Goal: Task Accomplishment & Management: Manage account settings

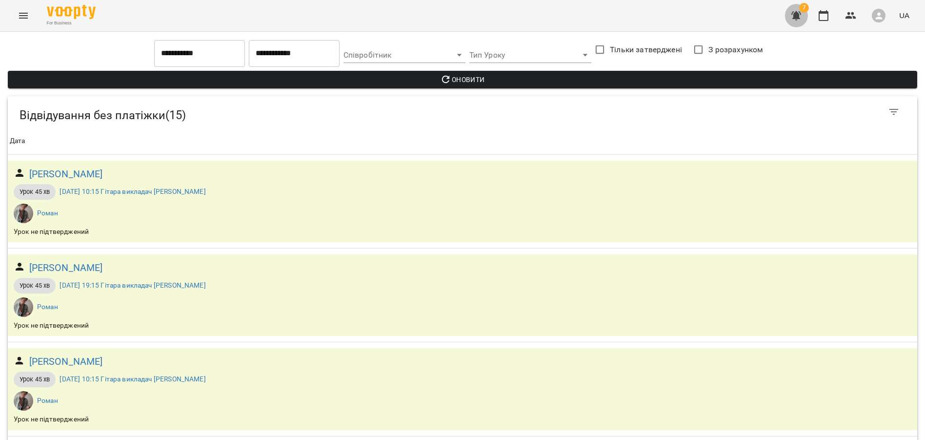
click at [795, 17] on icon "button" at bounding box center [797, 15] width 10 height 9
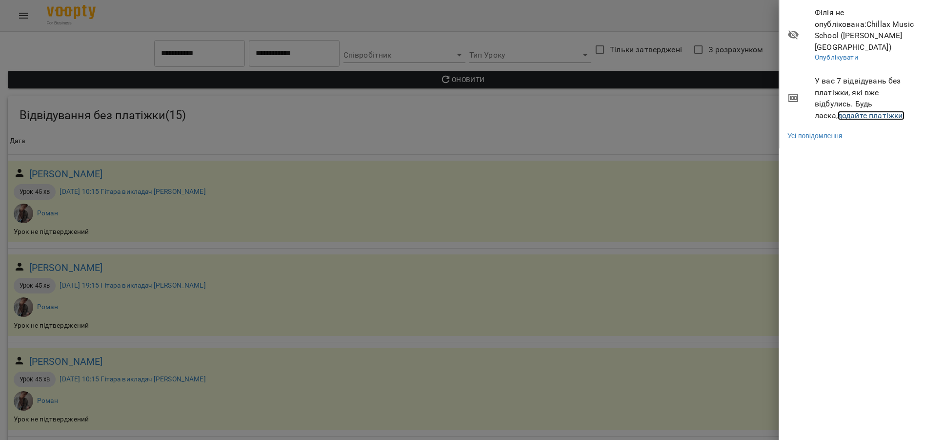
click at [841, 111] on link "додайте платіжки!" at bounding box center [871, 115] width 67 height 9
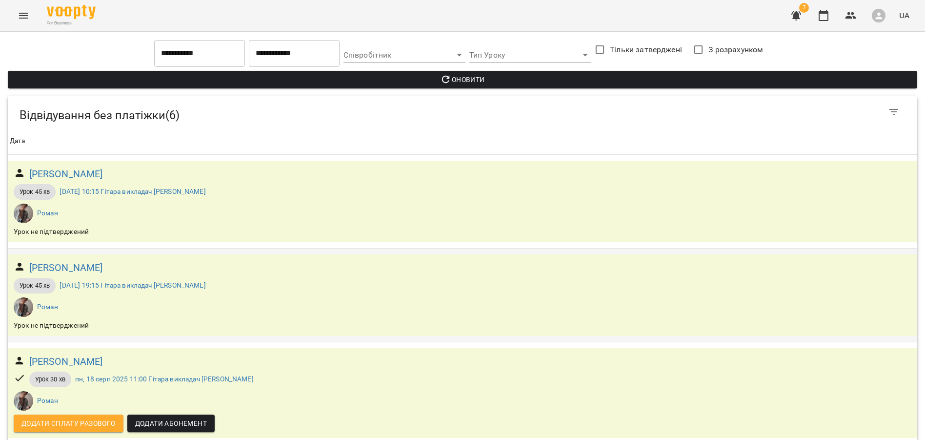
scroll to position [99, 0]
click at [57, 354] on h6 "[PERSON_NAME]" at bounding box center [66, 361] width 74 height 15
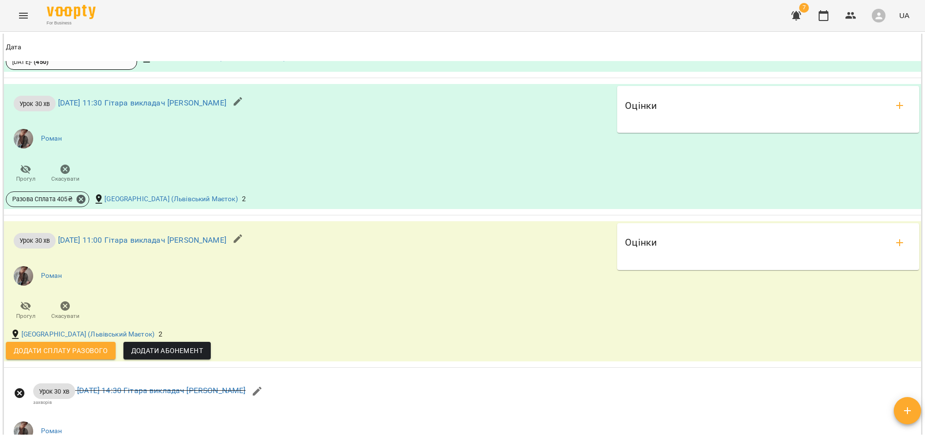
scroll to position [955, 0]
click at [57, 355] on span "Додати сплату разового" at bounding box center [61, 349] width 94 height 12
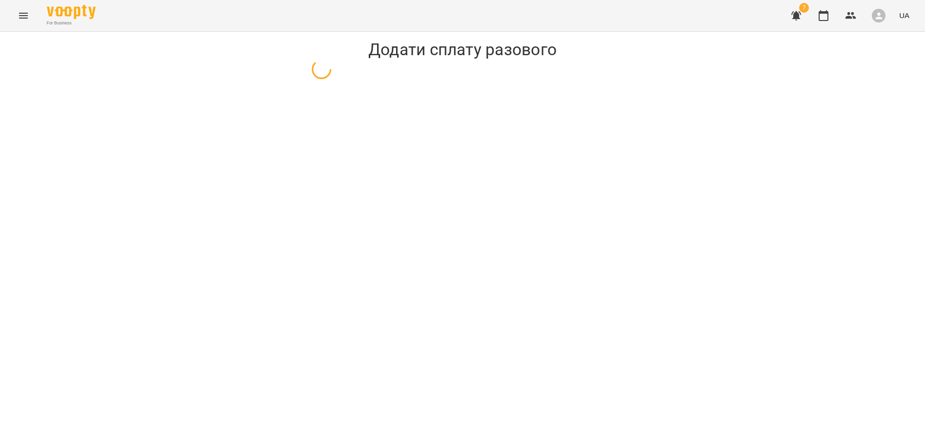
select select "**********"
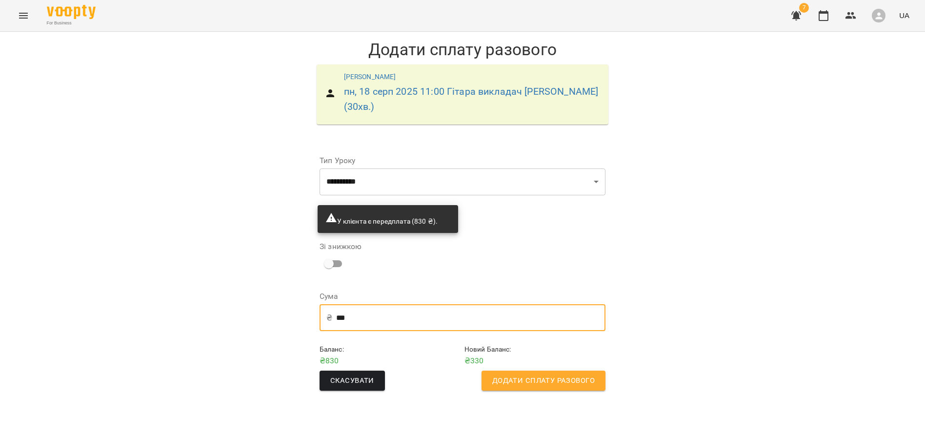
drag, startPoint x: 363, startPoint y: 304, endPoint x: 325, endPoint y: 304, distance: 38.1
click at [324, 304] on div "₴ *** ​" at bounding box center [463, 317] width 286 height 27
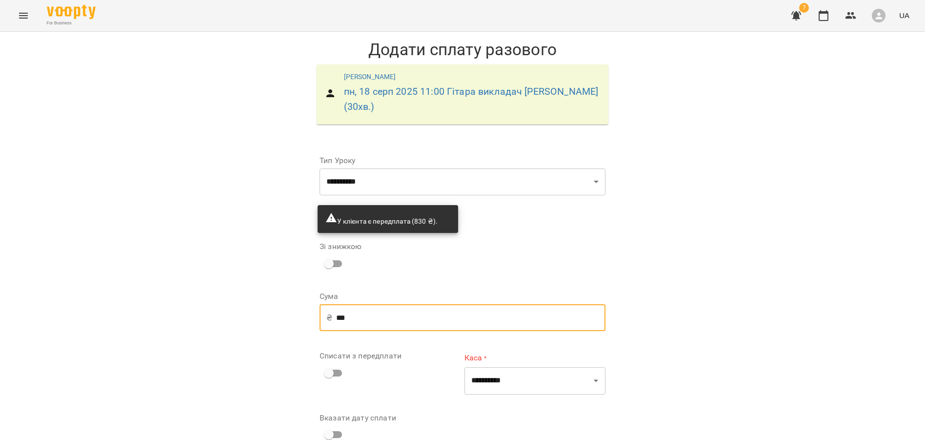
type input "***"
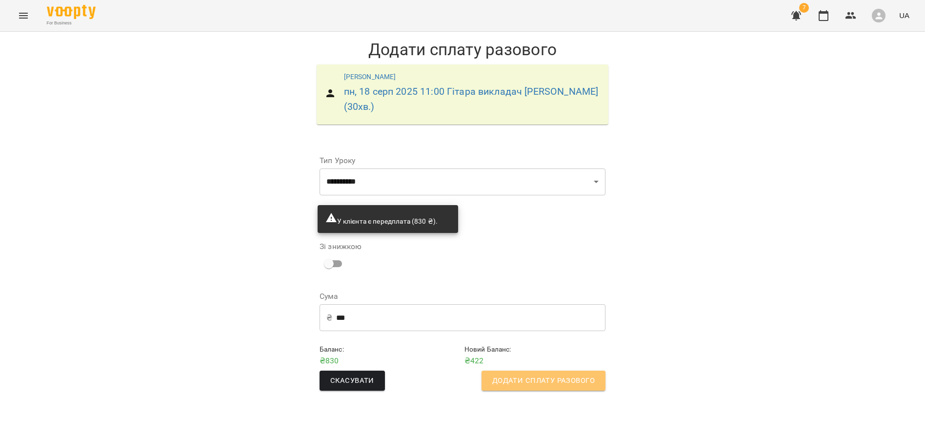
click at [521, 374] on span "Додати сплату разового" at bounding box center [543, 380] width 102 height 13
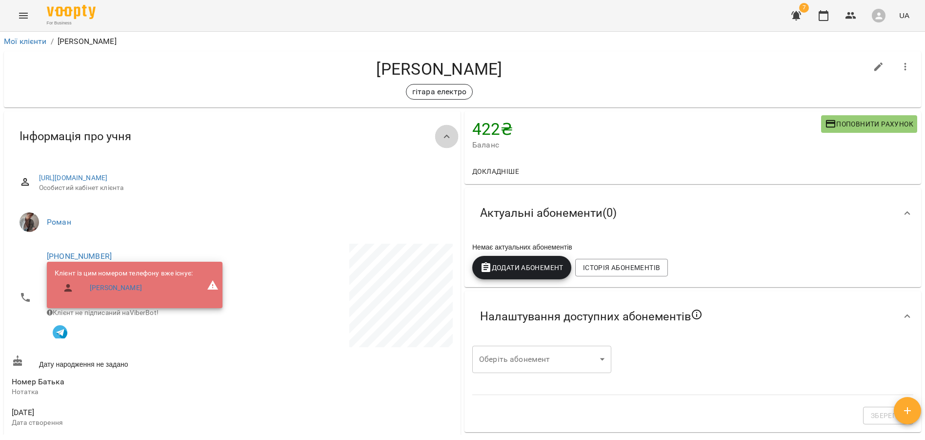
click at [452, 136] on icon at bounding box center [447, 137] width 12 height 12
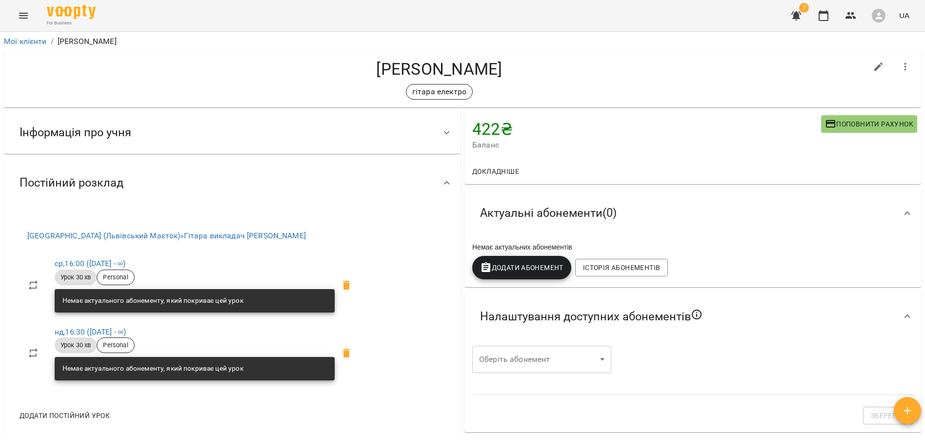
click at [452, 136] on icon at bounding box center [447, 133] width 12 height 12
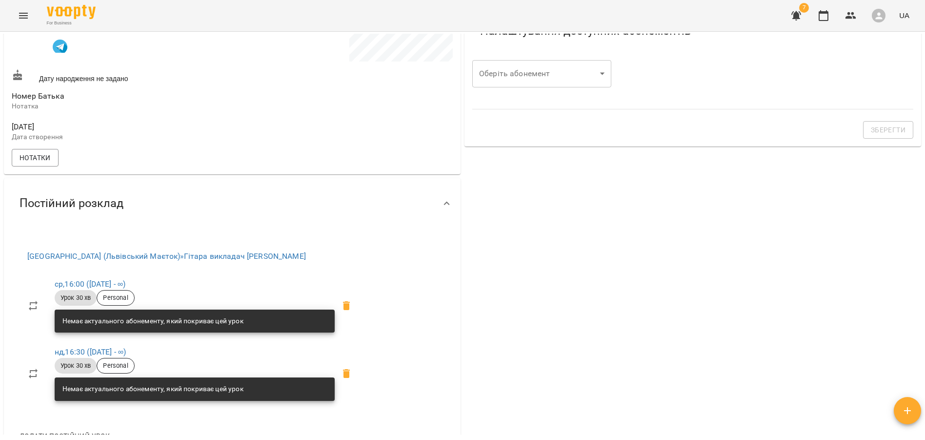
scroll to position [300, 0]
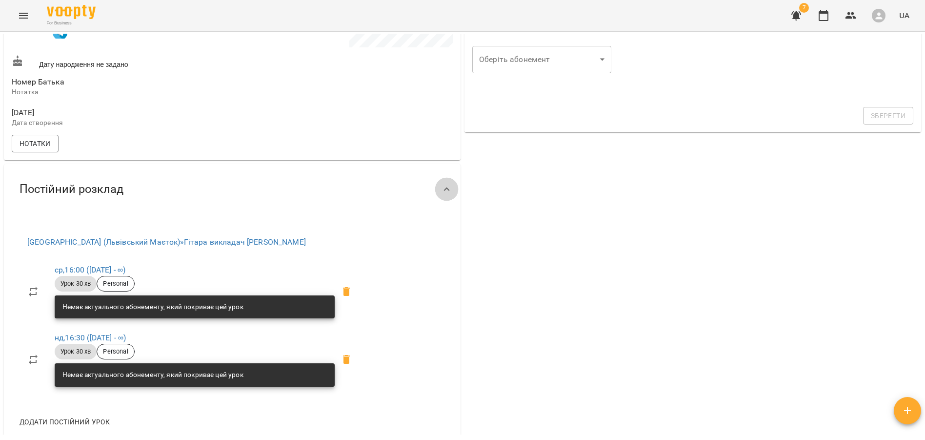
click at [445, 200] on div at bounding box center [446, 189] width 23 height 23
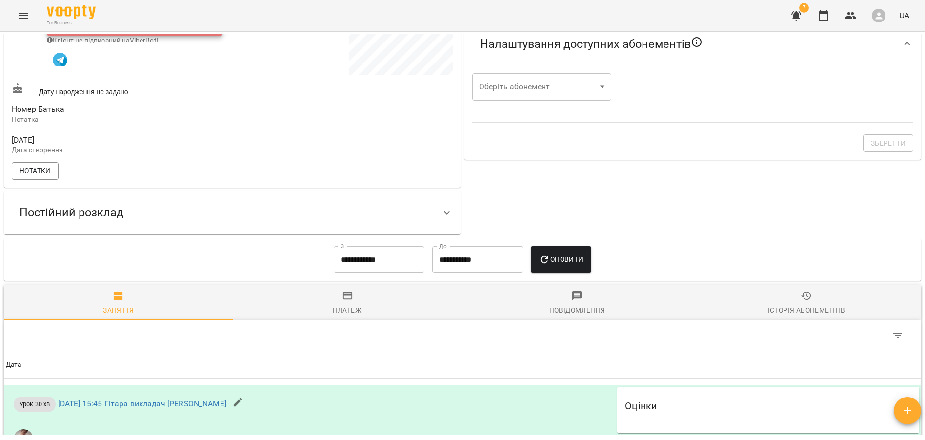
scroll to position [0, 0]
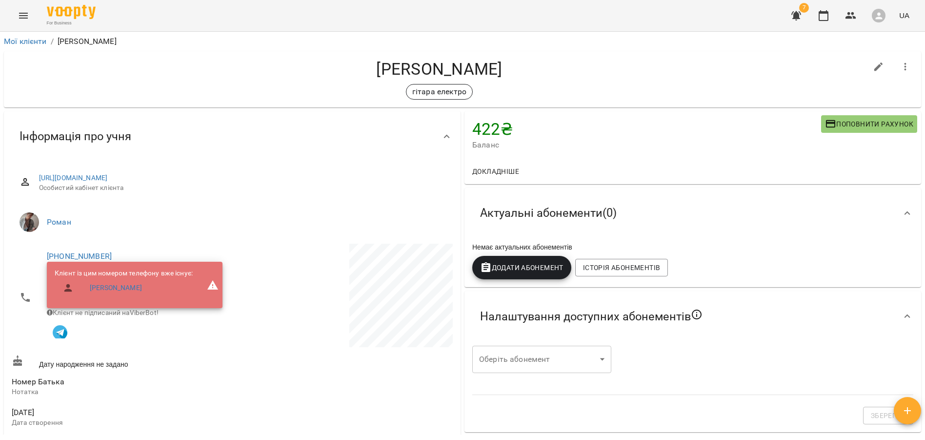
click at [448, 139] on icon at bounding box center [447, 137] width 12 height 12
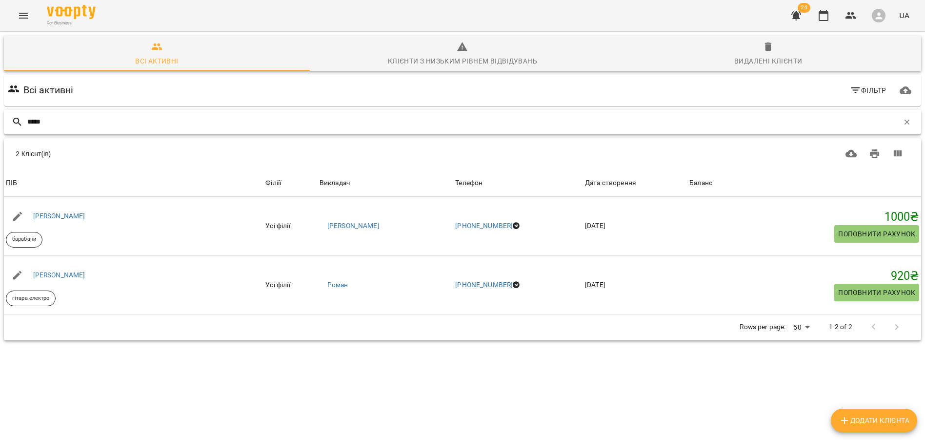
drag, startPoint x: 50, startPoint y: 119, endPoint x: 19, endPoint y: 121, distance: 31.3
click at [19, 121] on div "*****" at bounding box center [462, 122] width 917 height 24
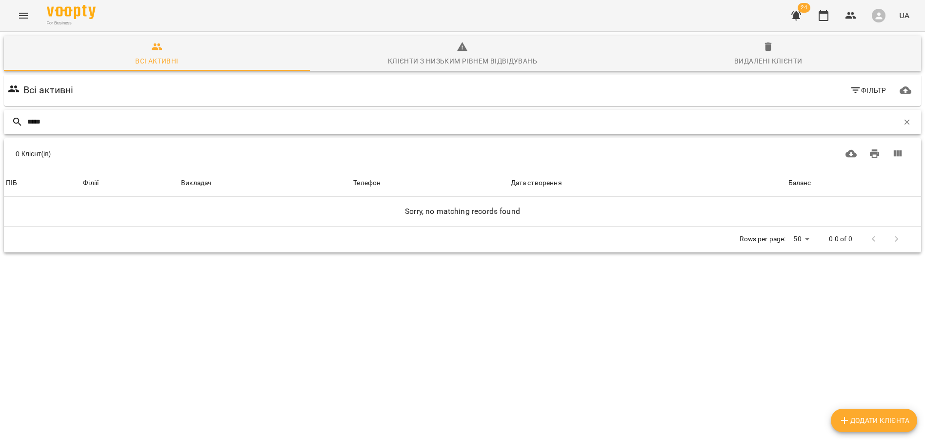
type input "******"
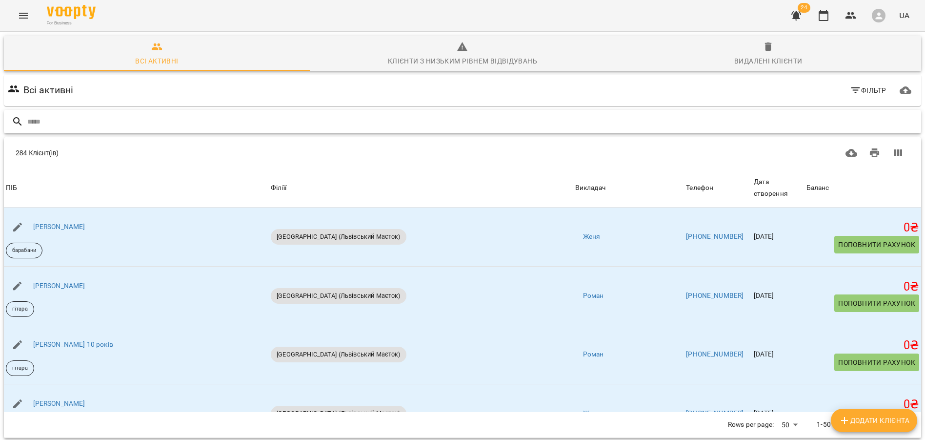
click at [74, 126] on input "text" at bounding box center [472, 122] width 890 height 16
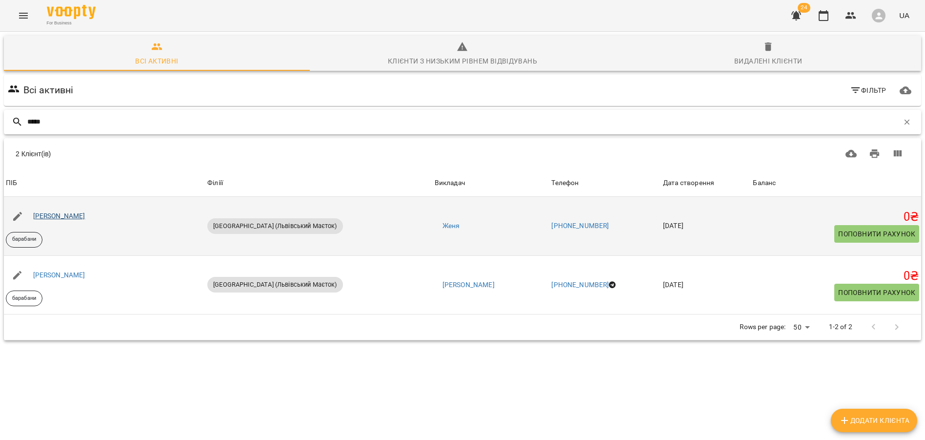
type input "*****"
click at [85, 213] on link "[PERSON_NAME]" at bounding box center [59, 216] width 52 height 8
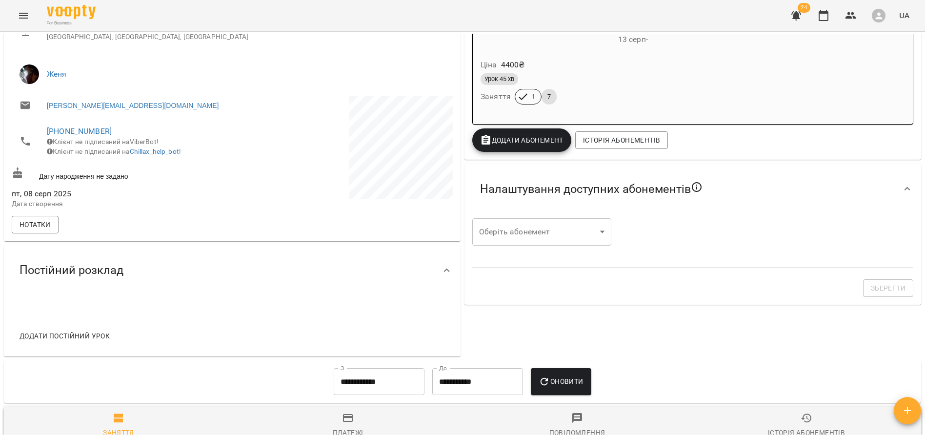
scroll to position [198, 0]
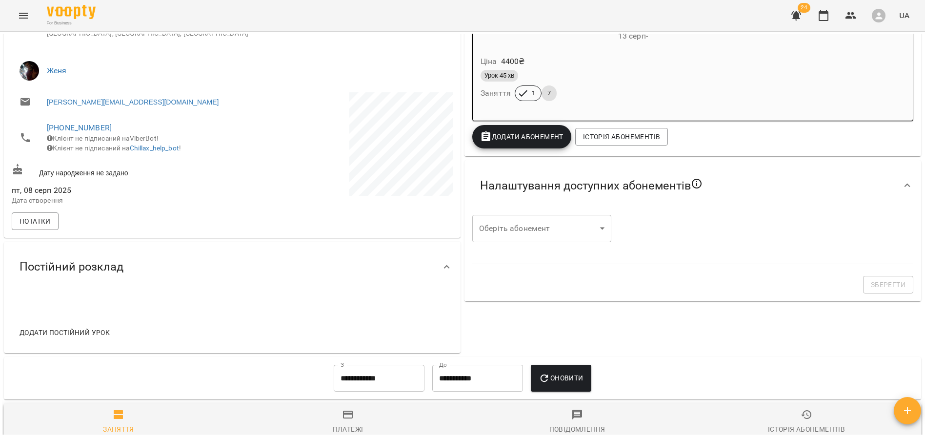
click at [219, 277] on div "Постійний розклад" at bounding box center [224, 266] width 424 height 31
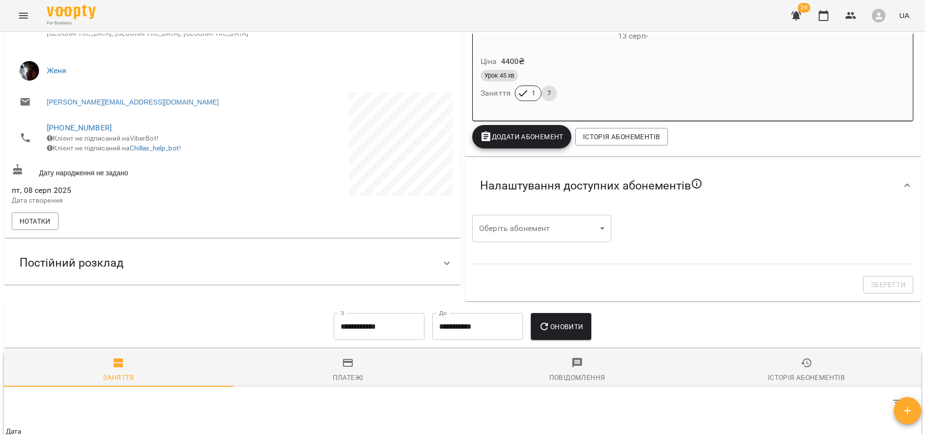
click at [219, 277] on div "Постійний розклад" at bounding box center [224, 262] width 424 height 31
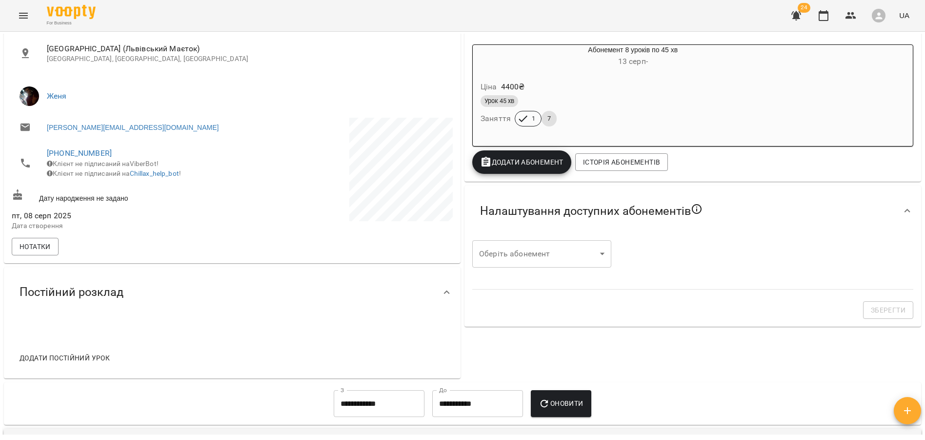
scroll to position [174, 0]
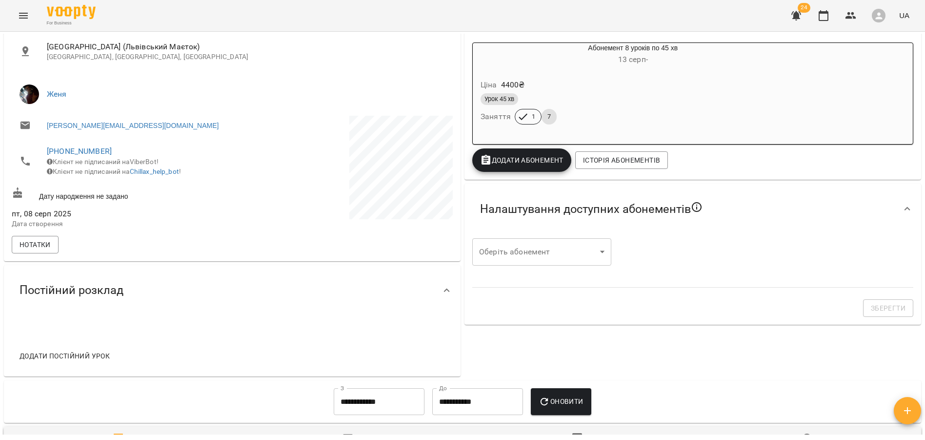
click at [599, 252] on body "For Business 24 UA Мої клієнти / Павло Маринченко Павло Маринченко барабани 0 ₴…" at bounding box center [462, 235] width 925 height 471
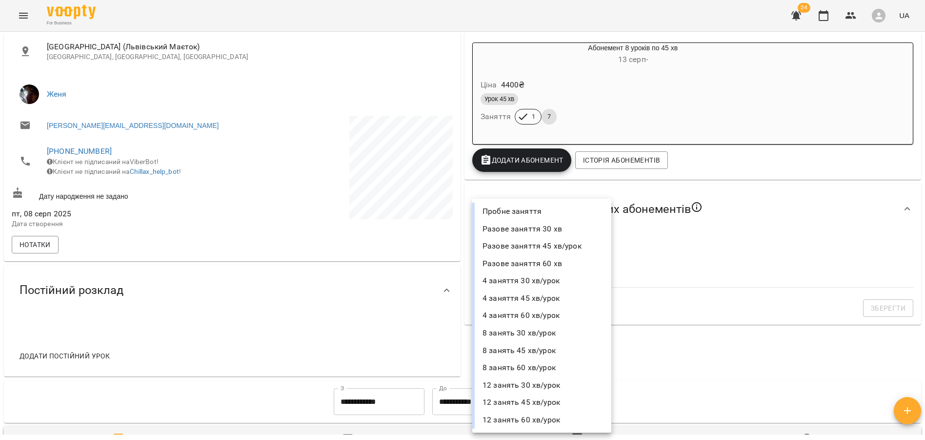
click at [571, 349] on li "8 занять 45 хв/урок" at bounding box center [541, 351] width 139 height 18
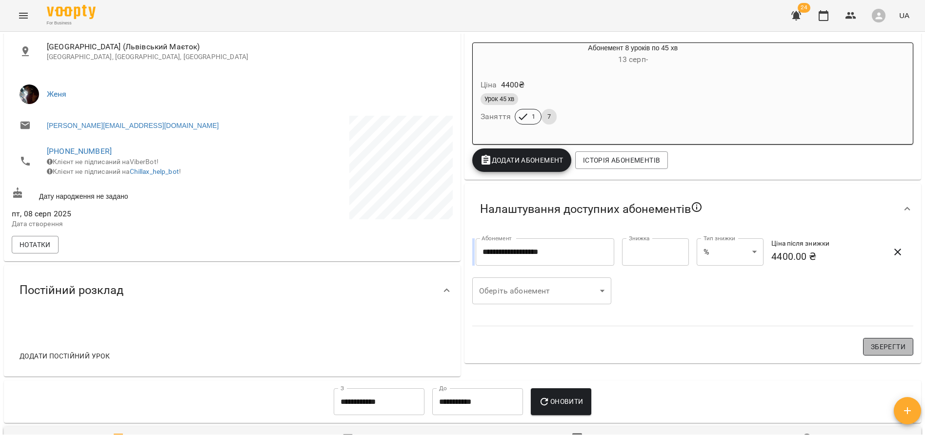
click at [905, 346] on span "Зберегти" at bounding box center [888, 347] width 35 height 12
click at [907, 210] on icon at bounding box center [908, 208] width 6 height 3
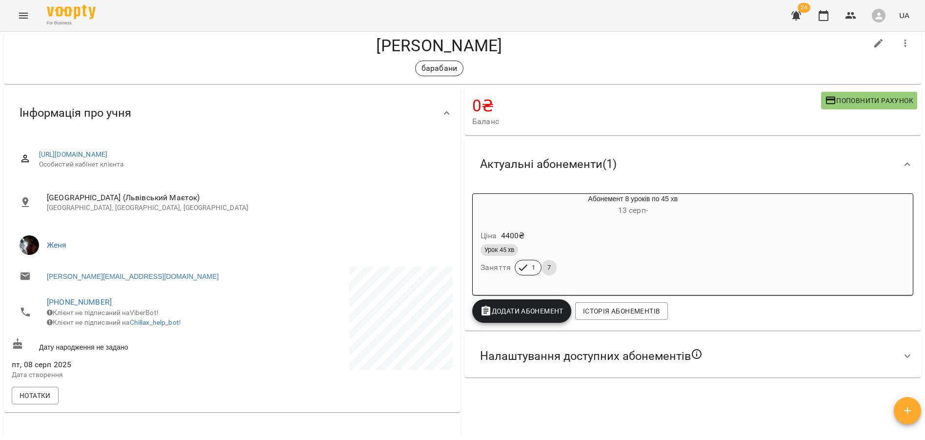
scroll to position [0, 0]
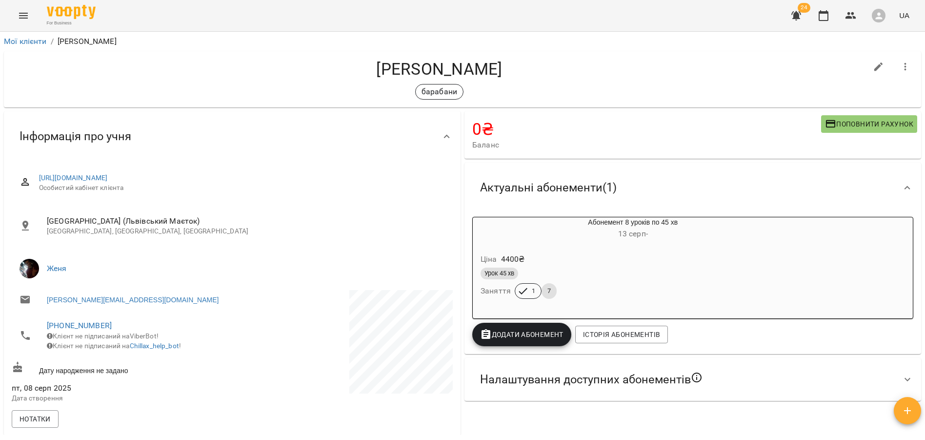
click at [793, 22] on button "button" at bounding box center [796, 15] width 23 height 23
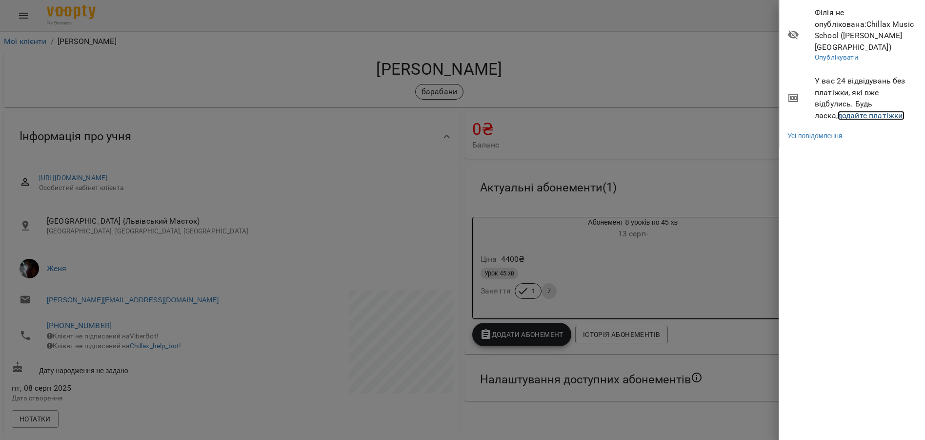
click at [843, 111] on link "додайте платіжки!" at bounding box center [871, 115] width 67 height 9
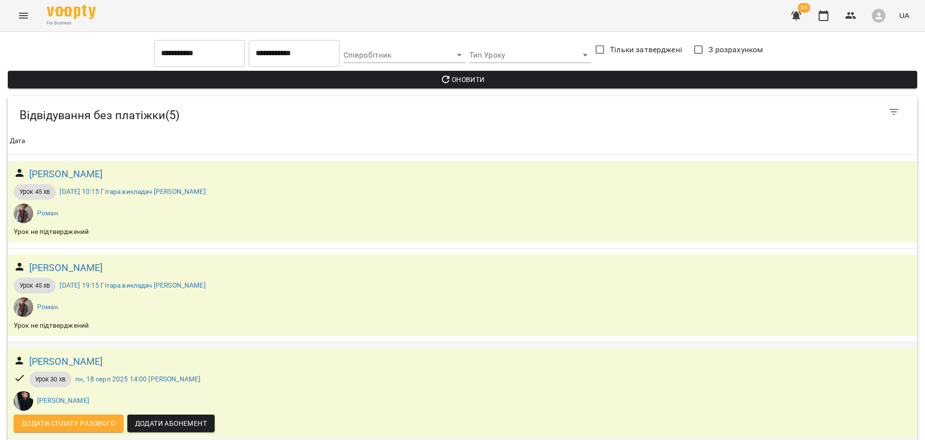
scroll to position [101, 0]
click at [73, 354] on h6 "[PERSON_NAME]" at bounding box center [66, 361] width 74 height 15
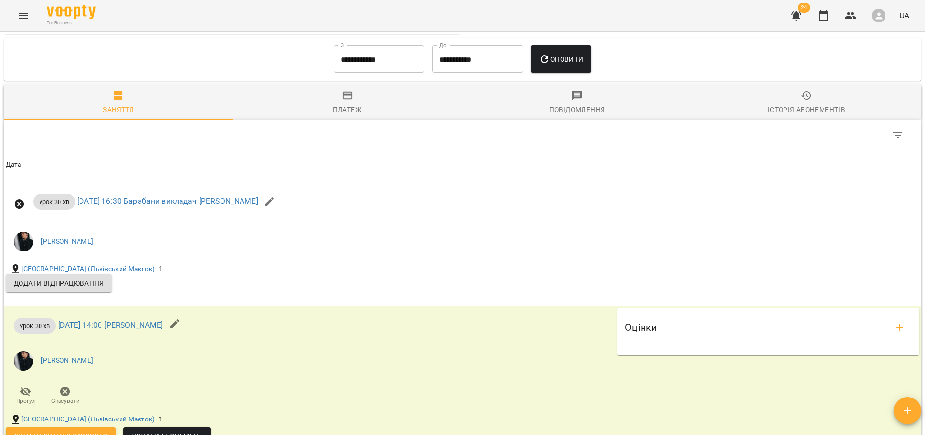
scroll to position [599, 0]
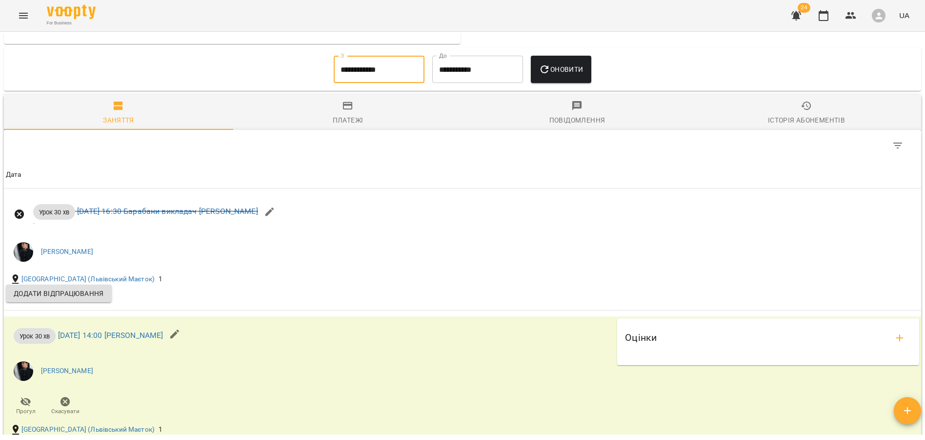
click at [358, 76] on input "**********" at bounding box center [379, 69] width 91 height 27
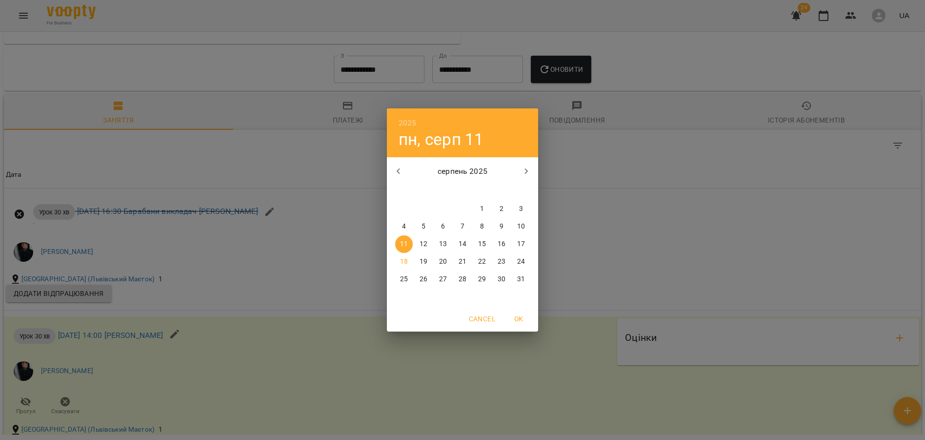
click at [474, 209] on span "1" at bounding box center [482, 209] width 18 height 10
type input "**********"
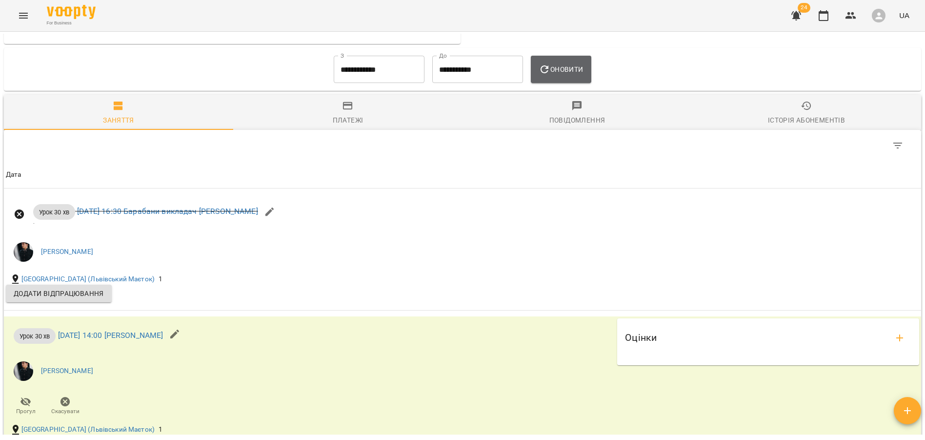
click at [549, 73] on icon "button" at bounding box center [545, 69] width 8 height 8
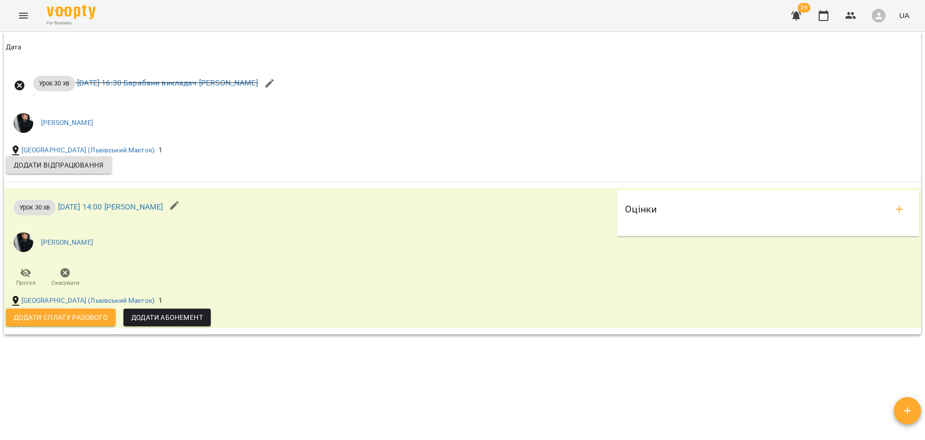
scroll to position [1008, 0]
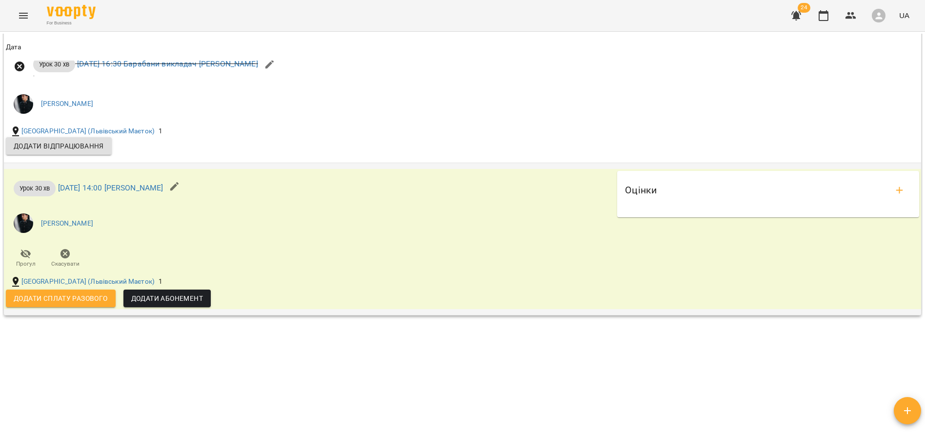
click at [91, 305] on button "Додати сплату разового" at bounding box center [61, 298] width 110 height 18
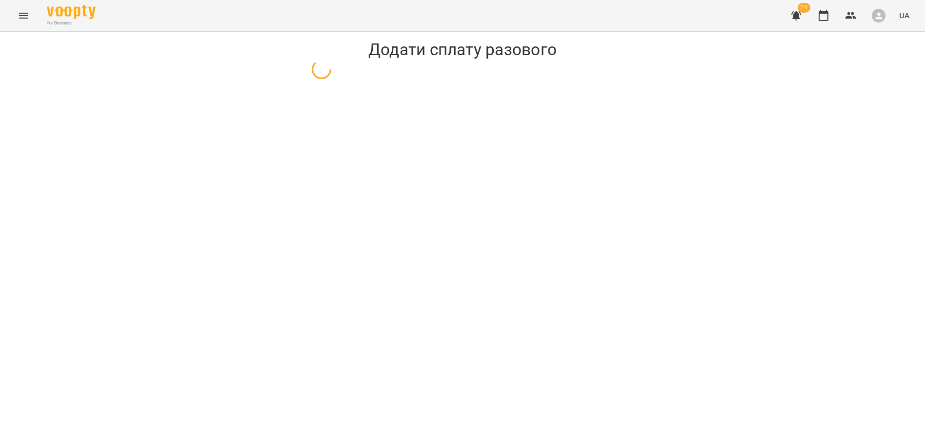
select select "**********"
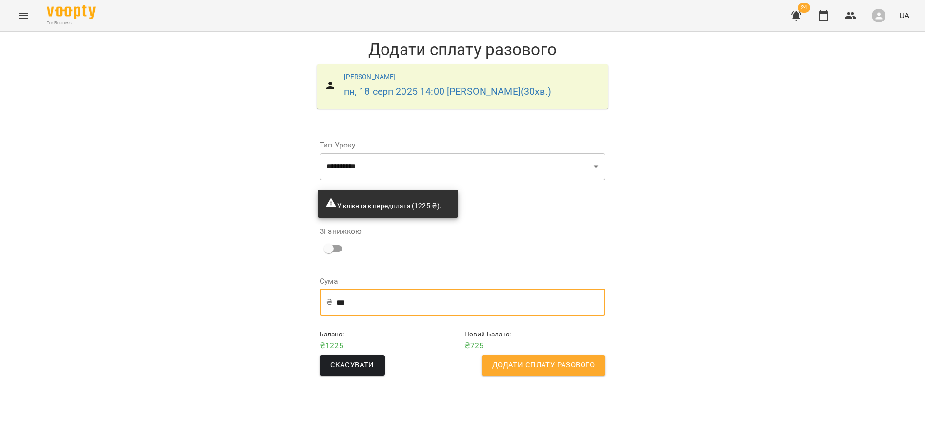
drag, startPoint x: 366, startPoint y: 306, endPoint x: 337, endPoint y: 305, distance: 28.8
click at [337, 305] on input "***" at bounding box center [470, 301] width 269 height 27
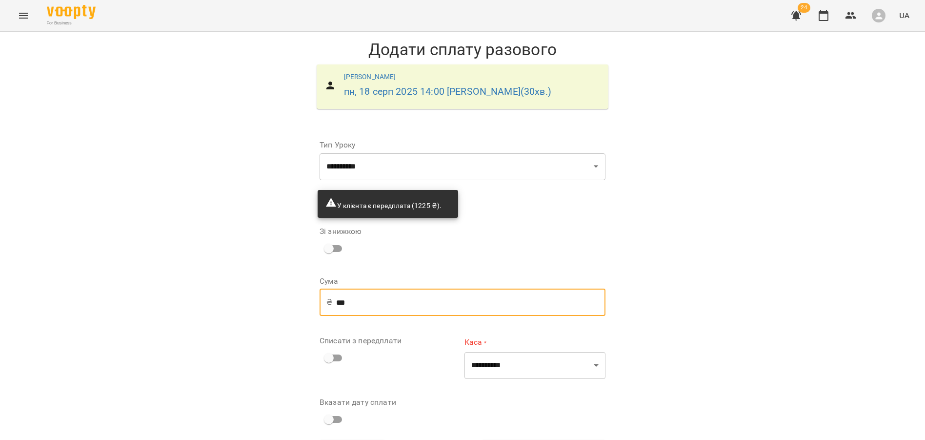
type input "******"
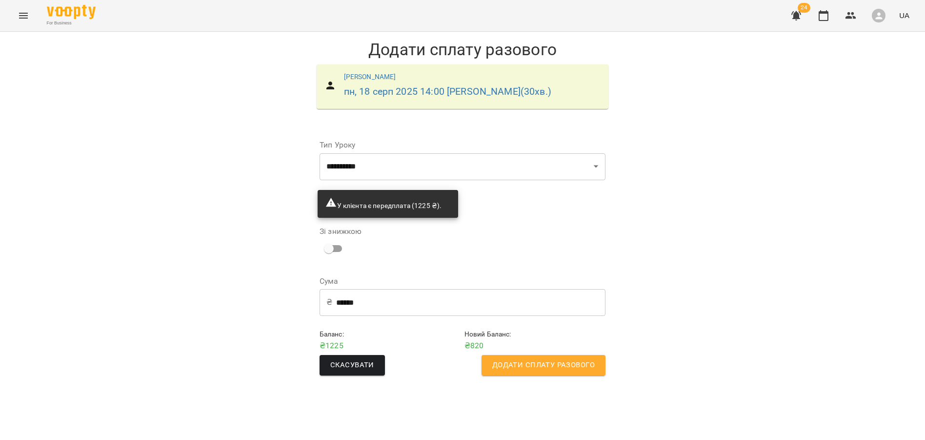
click at [515, 368] on span "Додати сплату разового" at bounding box center [543, 365] width 102 height 13
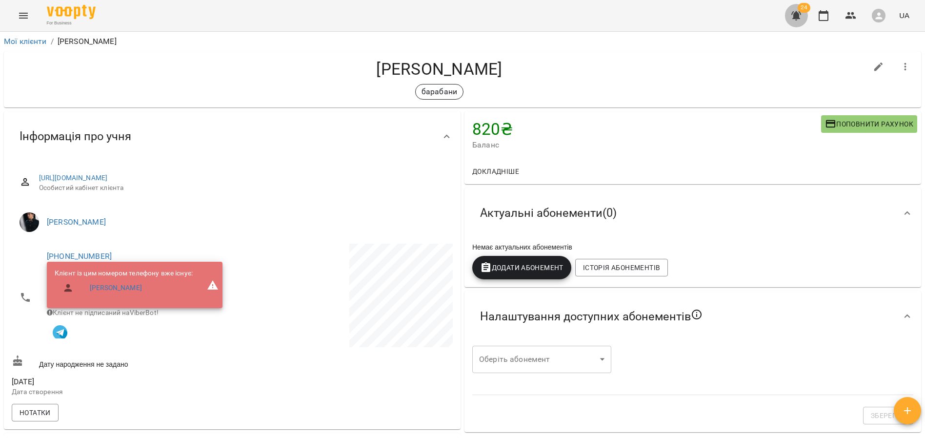
click at [788, 16] on button "button" at bounding box center [796, 15] width 23 height 23
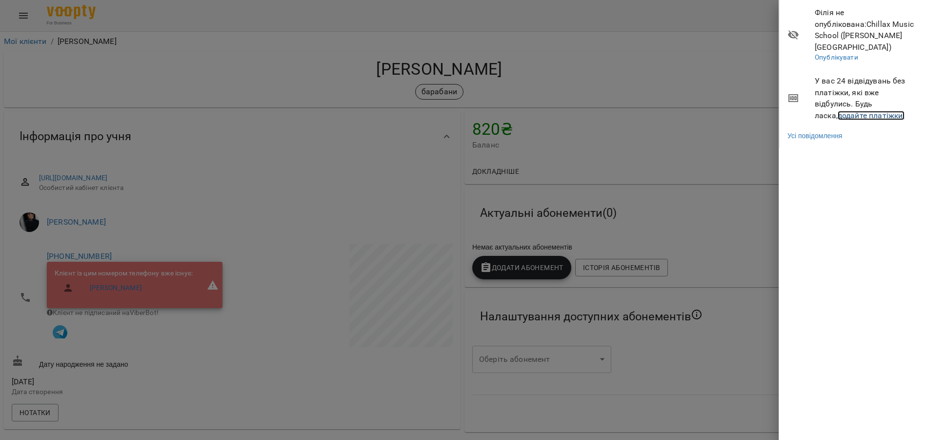
click at [838, 111] on link "додайте платіжки!" at bounding box center [871, 115] width 67 height 9
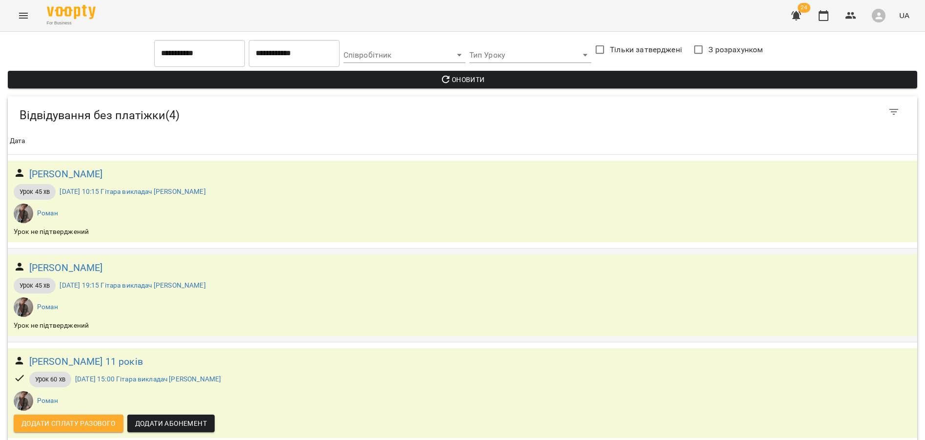
scroll to position [44, 0]
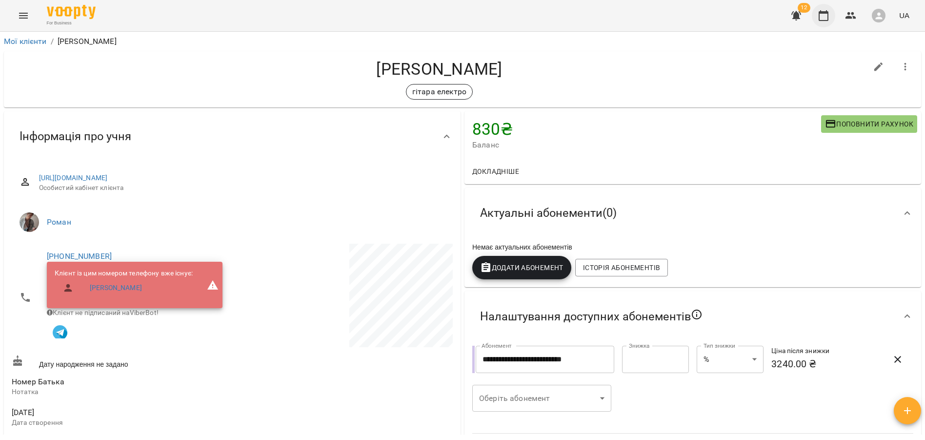
click at [823, 20] on icon "button" at bounding box center [824, 15] width 10 height 11
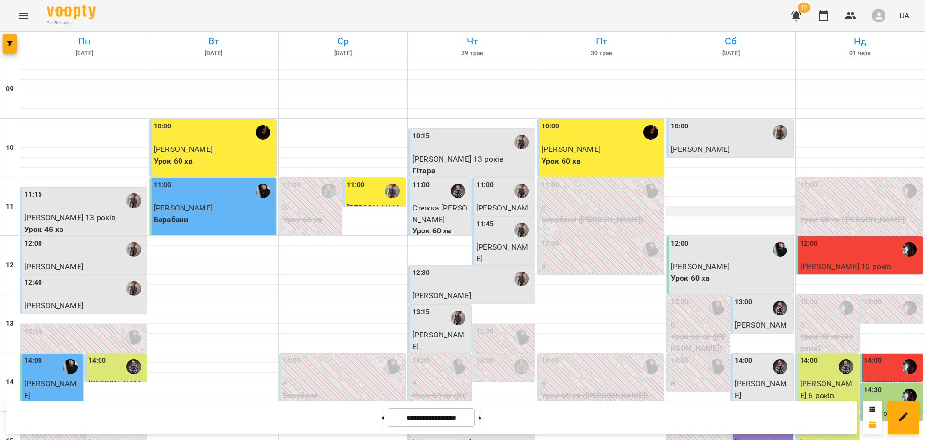
scroll to position [425, 0]
click at [481, 417] on button at bounding box center [480, 416] width 2 height 21
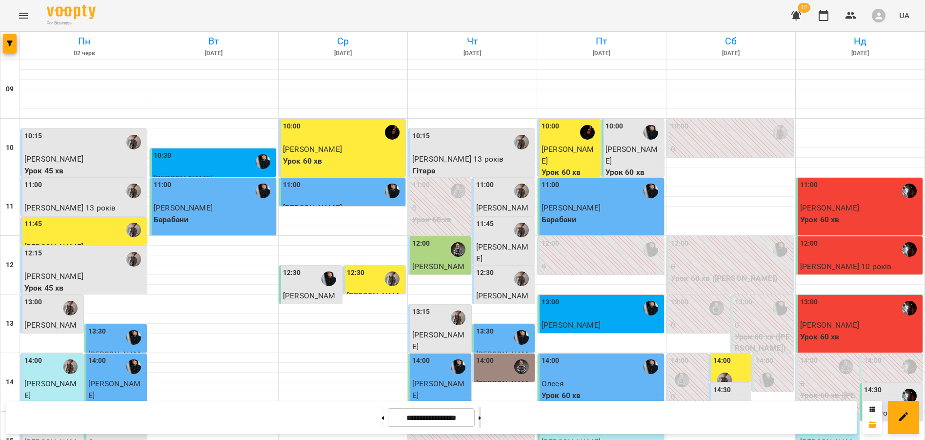
click at [481, 417] on button at bounding box center [480, 416] width 2 height 21
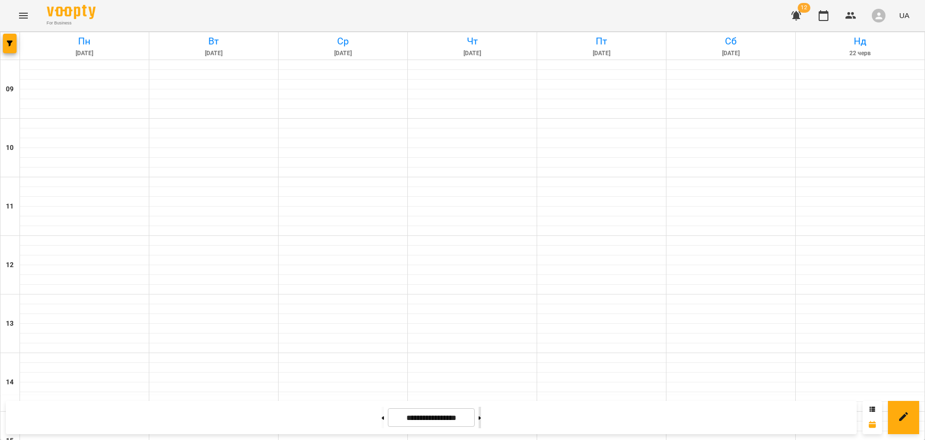
click at [481, 417] on button at bounding box center [480, 416] width 2 height 21
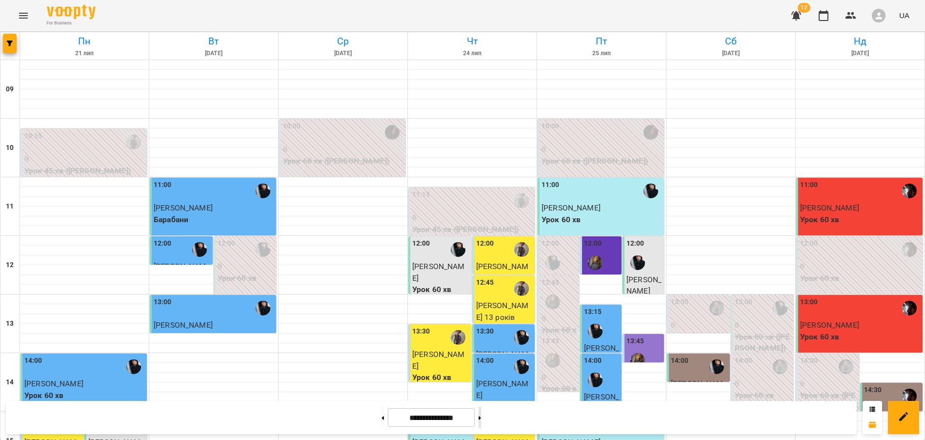
click at [481, 417] on button at bounding box center [480, 416] width 2 height 21
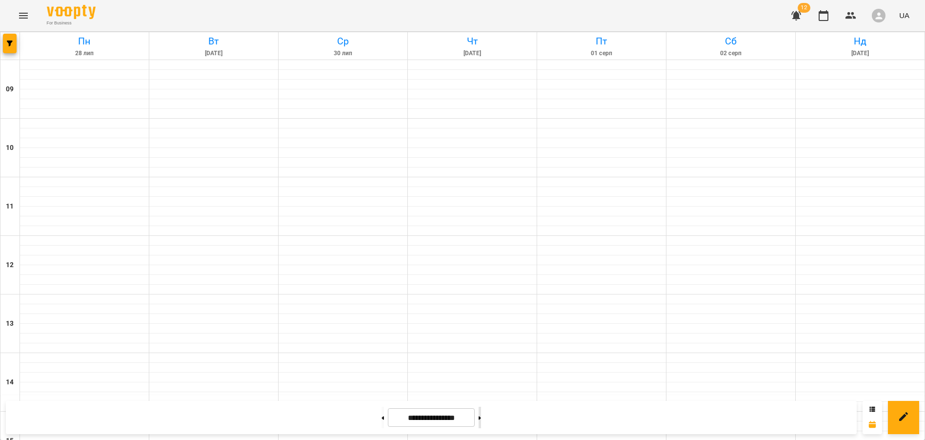
click at [481, 417] on button at bounding box center [480, 416] width 2 height 21
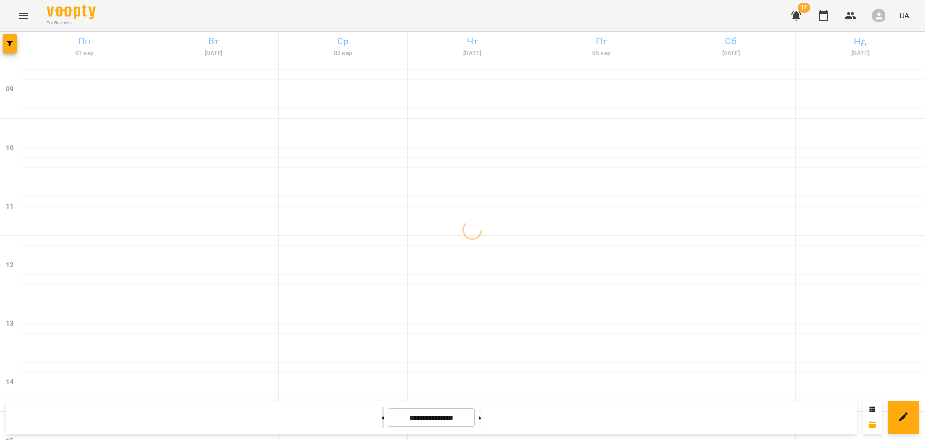
click at [382, 417] on button at bounding box center [383, 416] width 2 height 21
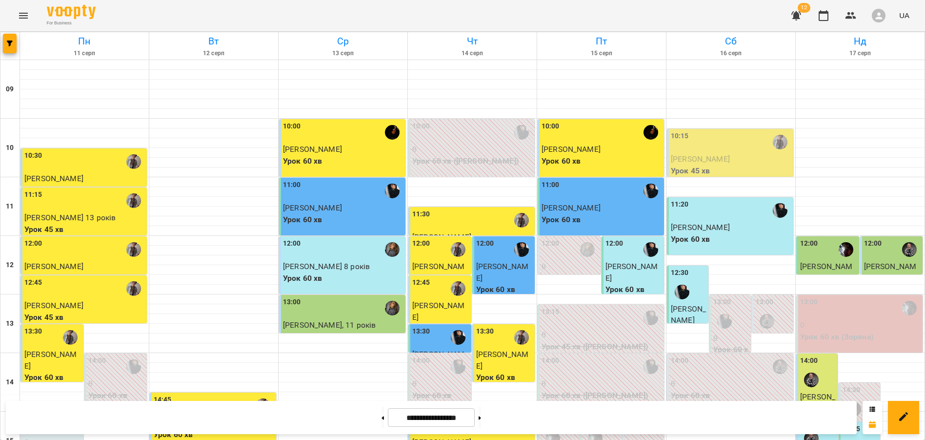
scroll to position [0, 0]
click at [481, 417] on icon at bounding box center [480, 418] width 2 height 4
type input "**********"
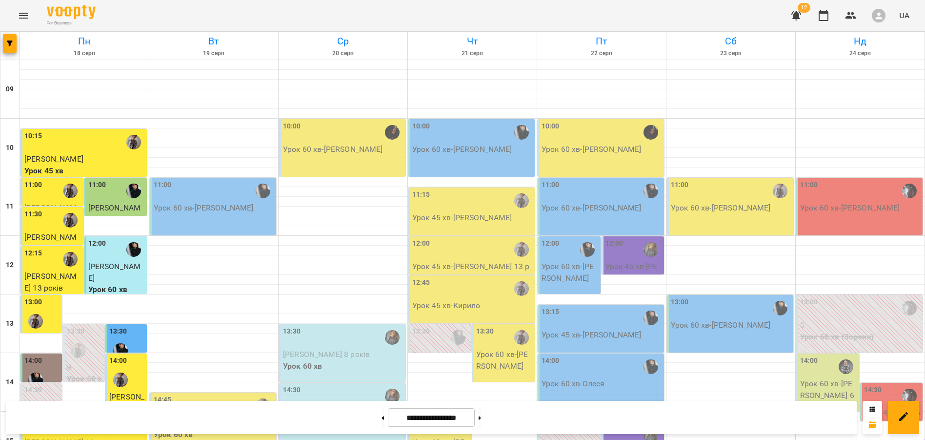
click at [844, 204] on p "Урок 60 хв - [PERSON_NAME]" at bounding box center [860, 208] width 121 height 12
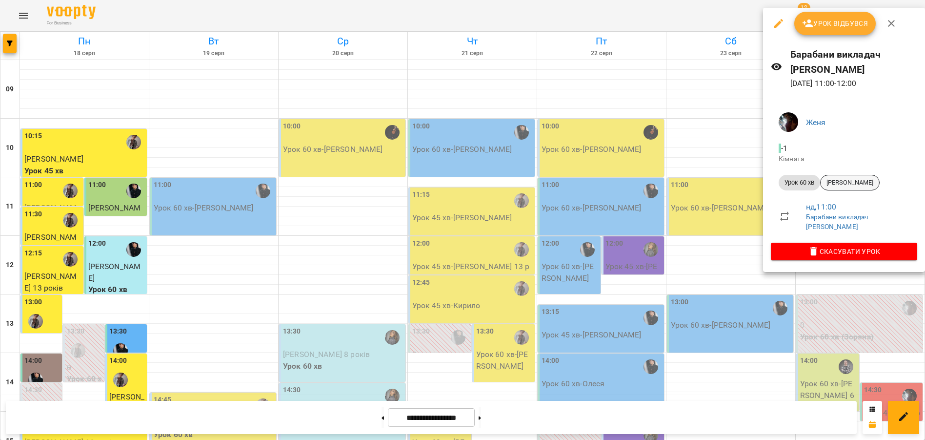
click at [851, 178] on span "[PERSON_NAME]" at bounding box center [850, 182] width 59 height 9
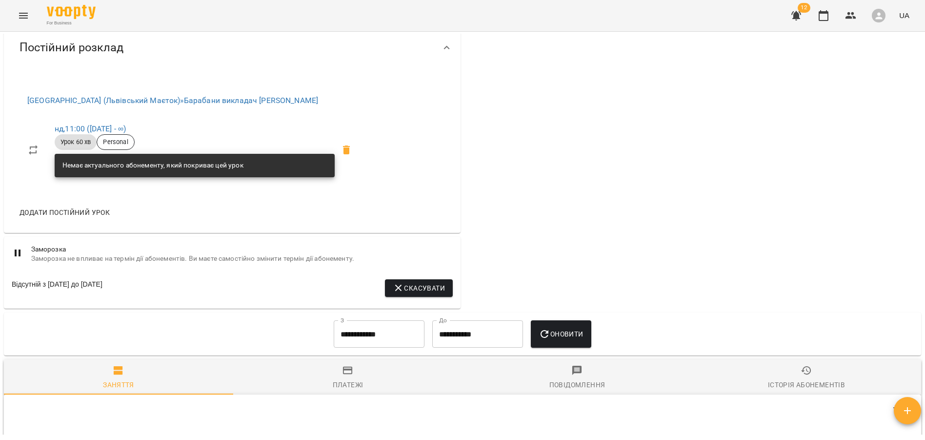
scroll to position [424, 0]
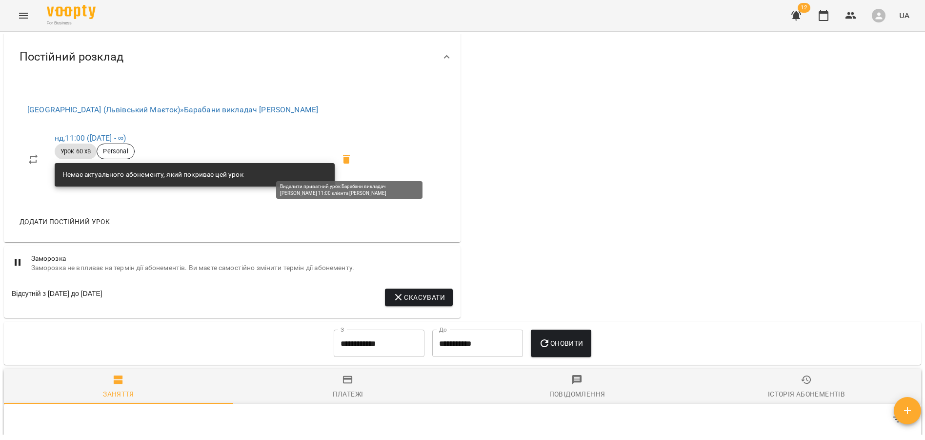
click at [347, 159] on icon at bounding box center [346, 159] width 7 height 9
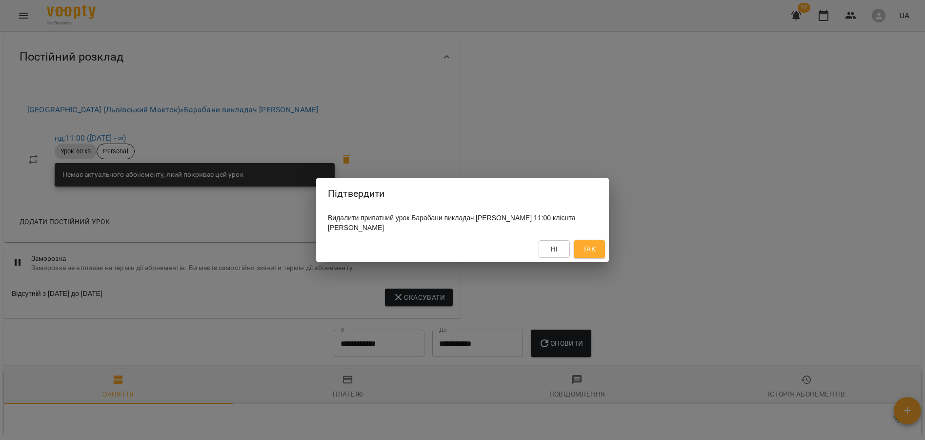
click at [587, 251] on span "Так" at bounding box center [589, 249] width 13 height 12
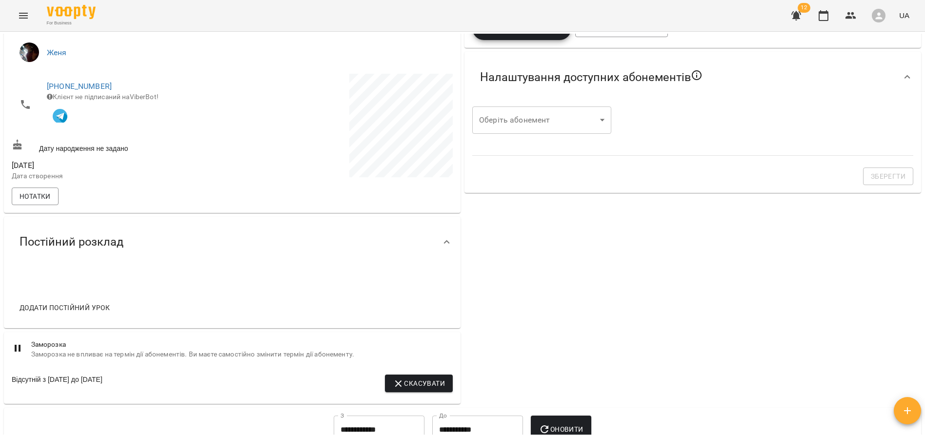
scroll to position [235, 0]
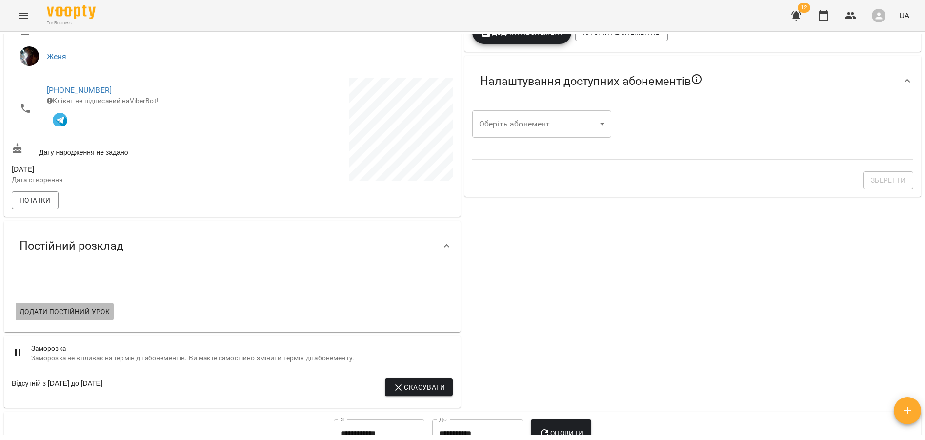
click at [97, 317] on span "Додати постійний урок" at bounding box center [65, 311] width 90 height 12
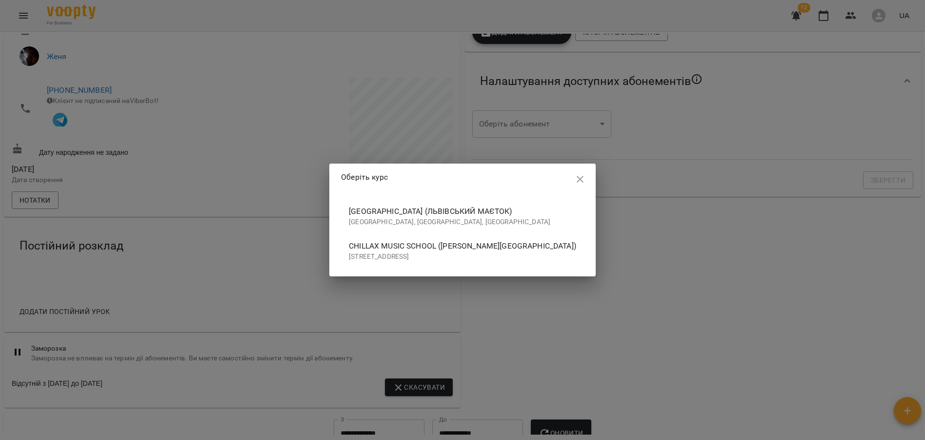
click at [358, 217] on p "[GEOGRAPHIC_DATA], [GEOGRAPHIC_DATA], [GEOGRAPHIC_DATA]" at bounding box center [462, 222] width 227 height 10
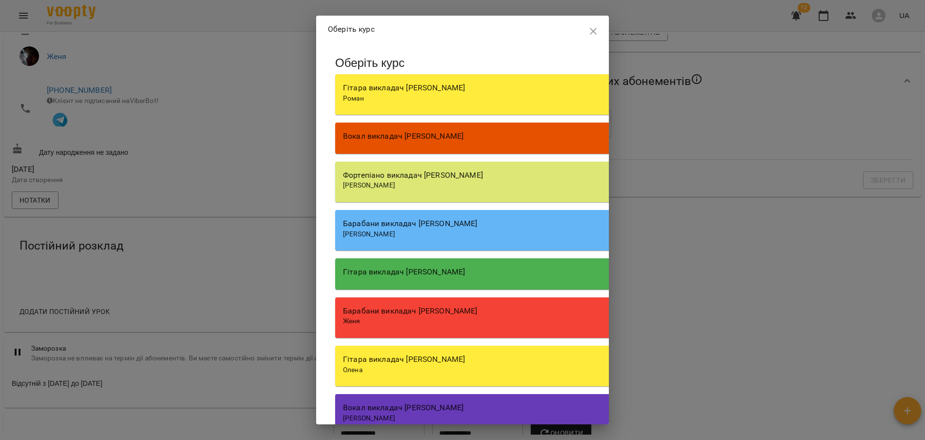
click at [423, 312] on div "Барабани викладач [PERSON_NAME]" at bounding box center [613, 311] width 541 height 12
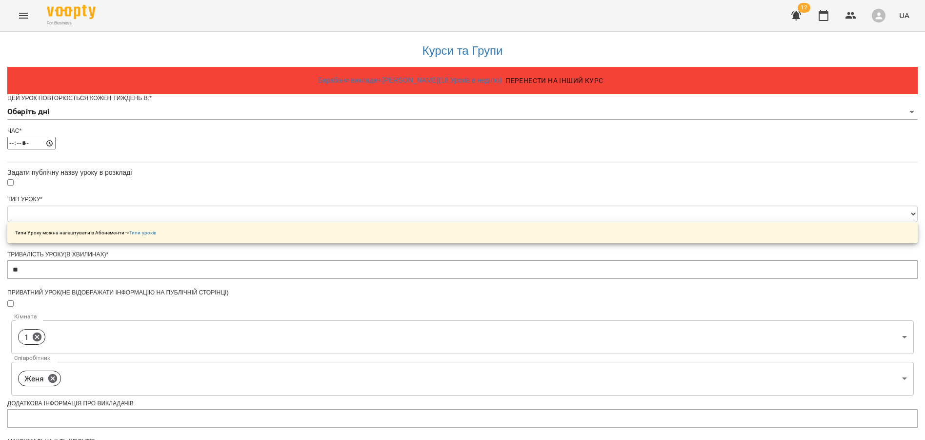
scroll to position [257, 0]
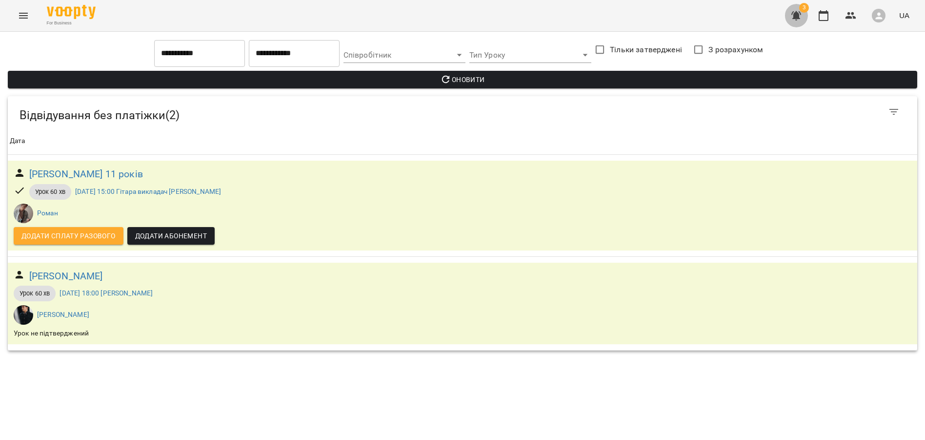
click at [797, 14] on icon "button" at bounding box center [797, 15] width 10 height 9
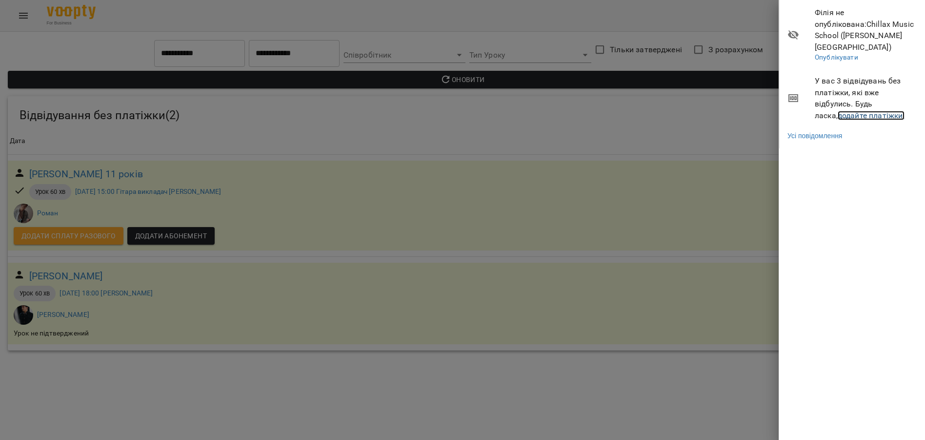
click at [838, 111] on link "додайте платіжки!" at bounding box center [871, 115] width 67 height 9
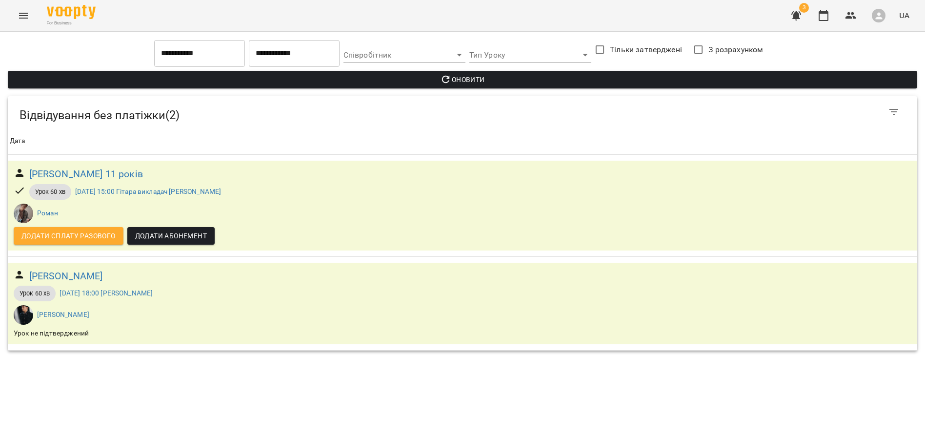
click at [200, 56] on input "**********" at bounding box center [199, 53] width 91 height 27
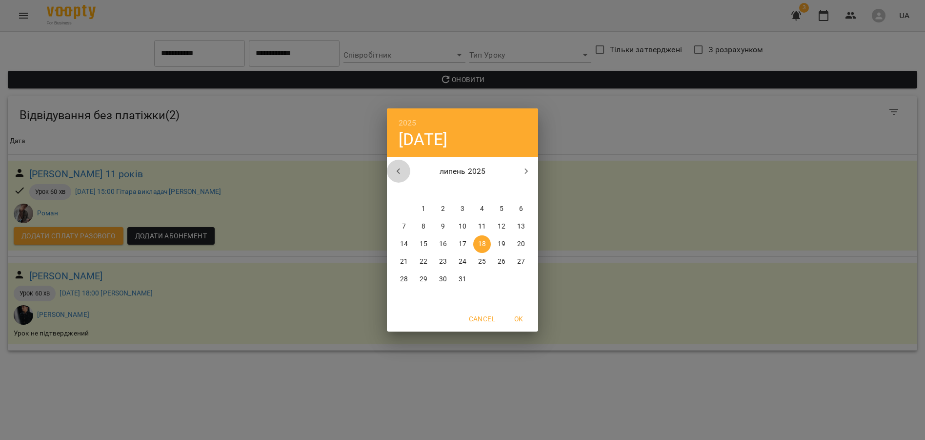
click at [401, 171] on icon "button" at bounding box center [399, 171] width 12 height 12
click at [426, 211] on span "1" at bounding box center [424, 209] width 18 height 10
type input "**********"
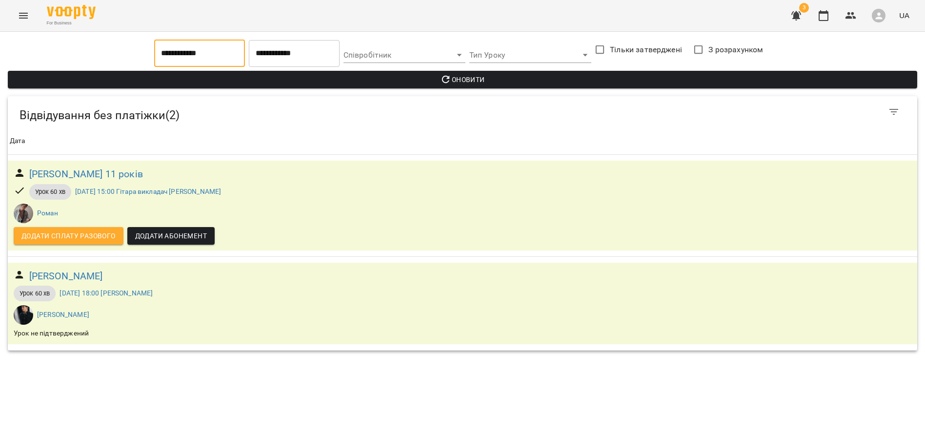
click at [481, 83] on span "Оновити" at bounding box center [463, 80] width 894 height 12
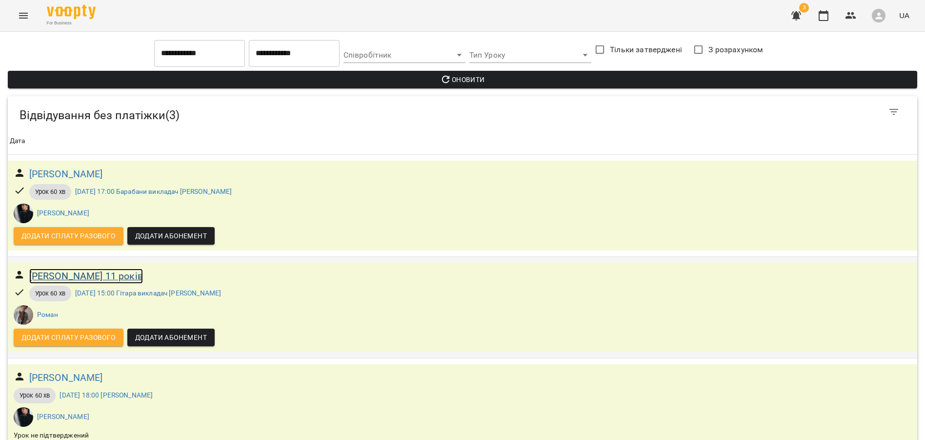
click at [97, 276] on h6 "[PERSON_NAME] 11 років" at bounding box center [86, 275] width 114 height 15
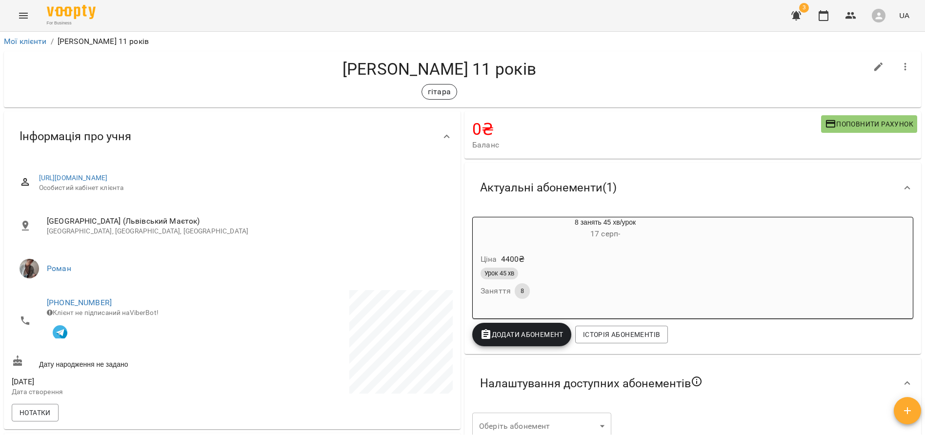
drag, startPoint x: 345, startPoint y: 70, endPoint x: 639, endPoint y: 79, distance: 293.9
click at [639, 78] on h4 "[PERSON_NAME] 11 років" at bounding box center [439, 69] width 855 height 20
copy h4 "[PERSON_NAME] 11 років"
